Goal: Navigation & Orientation: Find specific page/section

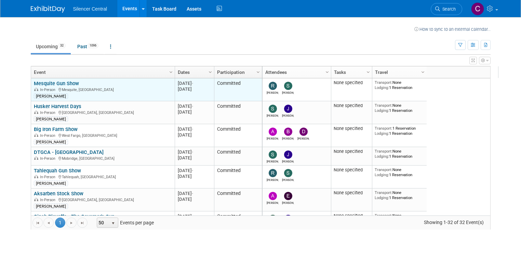
click at [44, 82] on link "Mesquite Gun Show" at bounding box center [56, 83] width 45 height 6
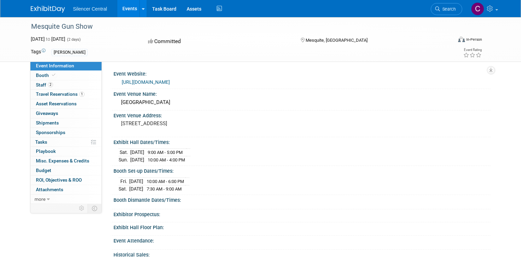
scroll to position [27, 0]
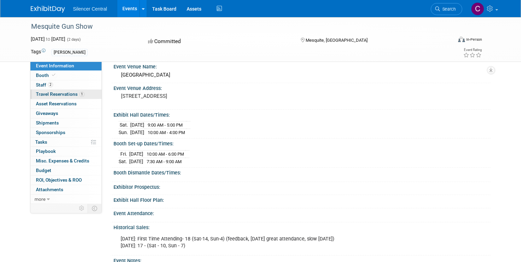
click at [81, 94] on link "1 Travel Reservations 1" at bounding box center [65, 94] width 71 height 9
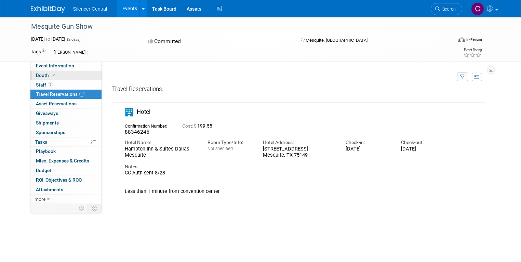
click at [54, 75] on link "Booth" at bounding box center [65, 75] width 71 height 9
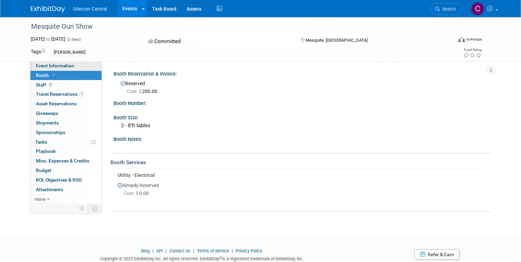
click at [60, 65] on span "Event Information" at bounding box center [55, 65] width 38 height 5
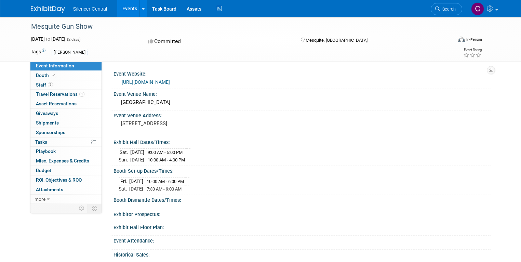
click at [121, 8] on link "Events" at bounding box center [129, 8] width 25 height 17
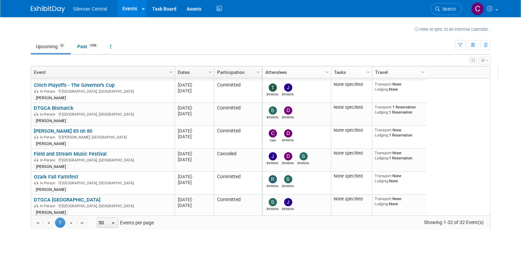
scroll to position [164, 0]
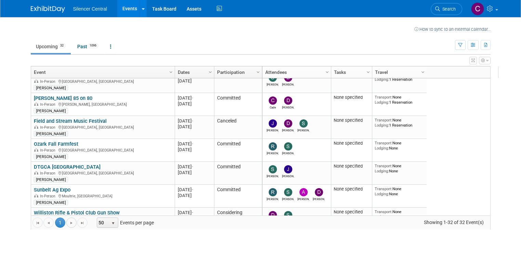
click at [69, 222] on span "Go to the next page" at bounding box center [71, 222] width 5 height 5
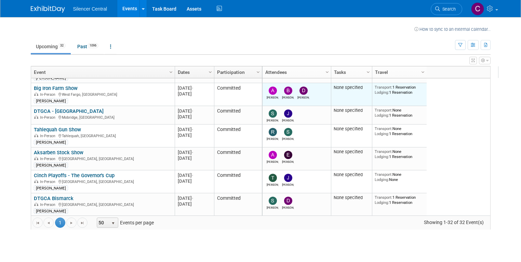
scroll to position [0, 0]
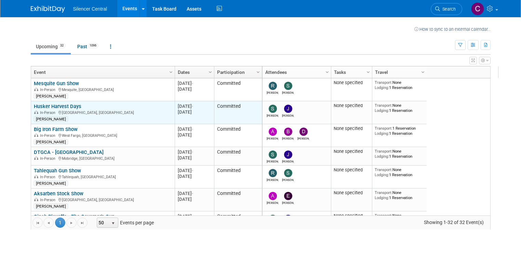
click at [61, 104] on link "Husker Harvest Days" at bounding box center [57, 106] width 47 height 6
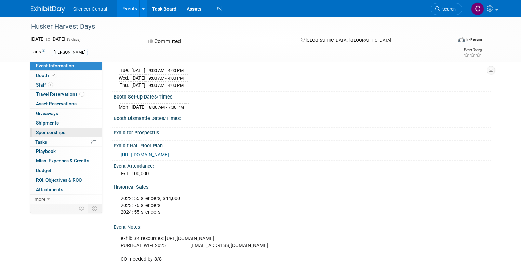
scroll to position [27, 0]
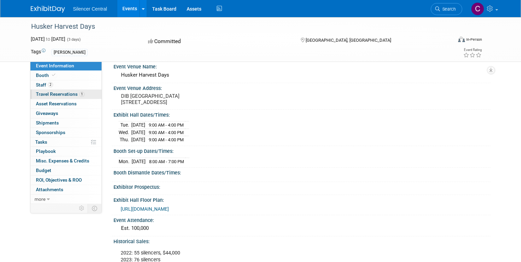
click at [81, 93] on link "1 Travel Reservations 1" at bounding box center [65, 94] width 71 height 9
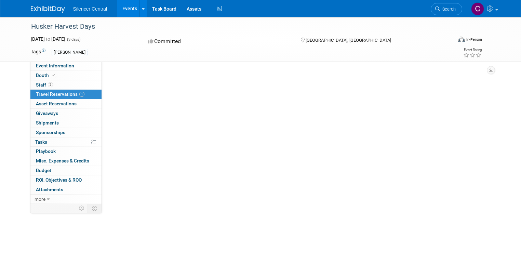
scroll to position [0, 0]
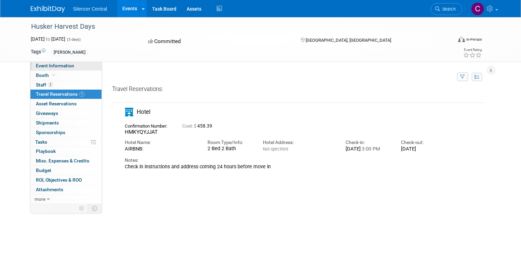
click at [42, 67] on span "Event Information" at bounding box center [55, 65] width 38 height 5
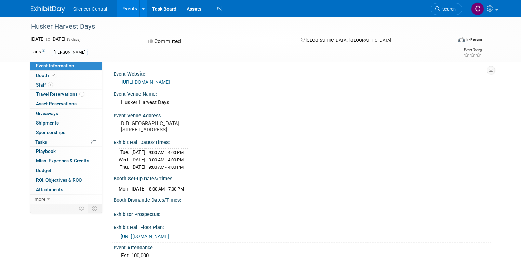
click at [124, 6] on link "Events" at bounding box center [129, 8] width 25 height 17
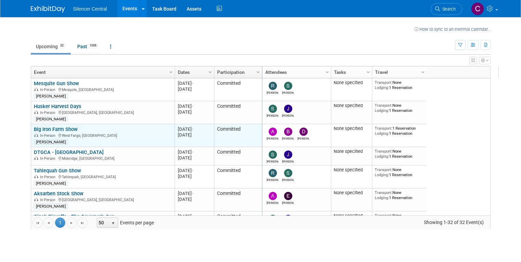
click at [57, 128] on link "Big Iron Farm Show" at bounding box center [56, 129] width 44 height 6
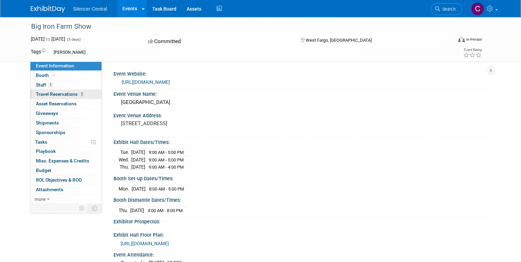
click at [68, 93] on span "Travel Reservations 2" at bounding box center [60, 93] width 49 height 5
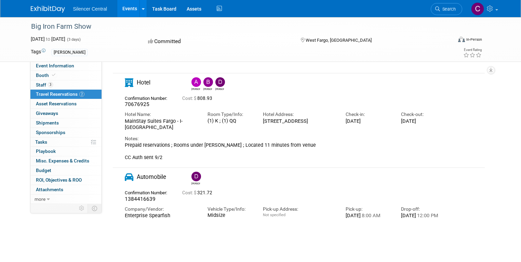
scroll to position [27, 0]
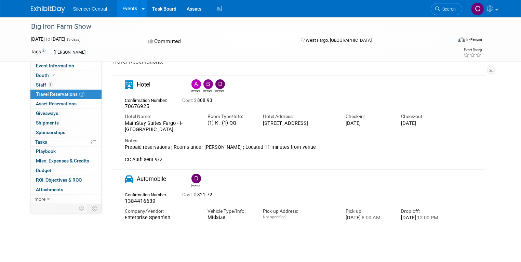
click at [50, 93] on span "Travel Reservations 2" at bounding box center [60, 93] width 49 height 5
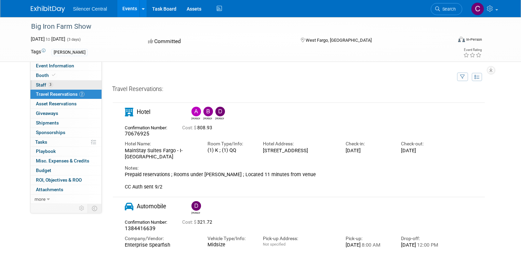
click at [38, 83] on span "Staff 3" at bounding box center [44, 84] width 17 height 5
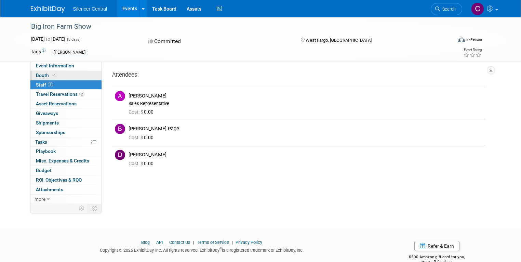
click at [51, 74] on span at bounding box center [54, 74] width 6 height 5
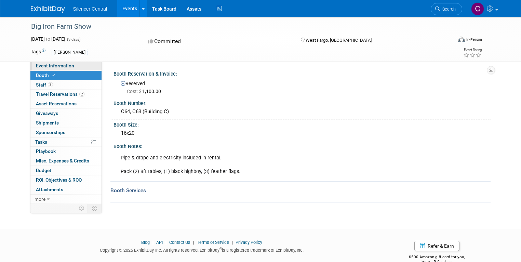
click at [71, 67] on link "Event Information" at bounding box center [65, 65] width 71 height 9
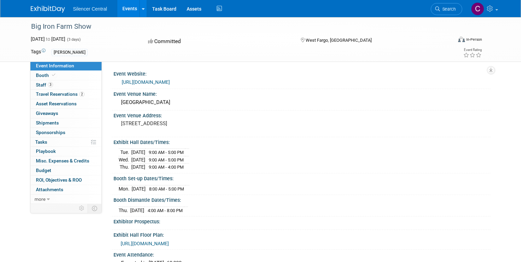
click at [119, 10] on link "Events" at bounding box center [129, 8] width 25 height 17
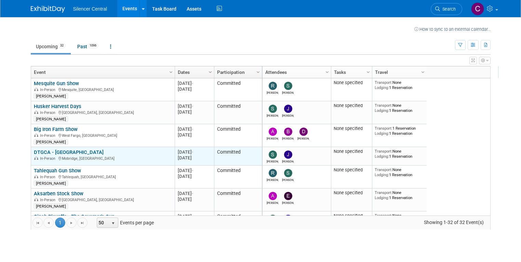
click at [52, 149] on link "DTGCA - [GEOGRAPHIC_DATA]" at bounding box center [69, 152] width 70 height 6
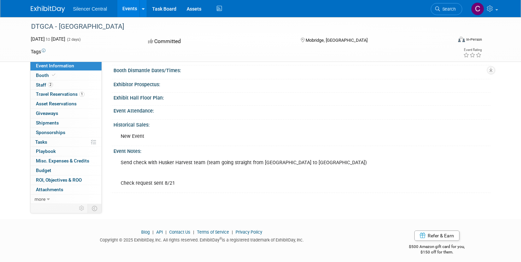
scroll to position [125, 0]
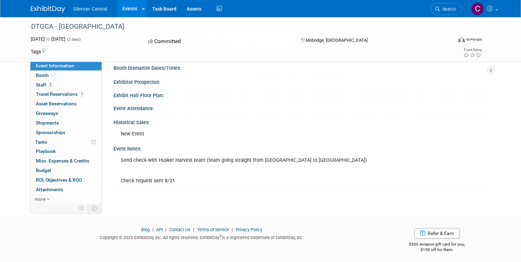
click at [123, 7] on link "Events" at bounding box center [129, 8] width 25 height 17
